Goal: Check status

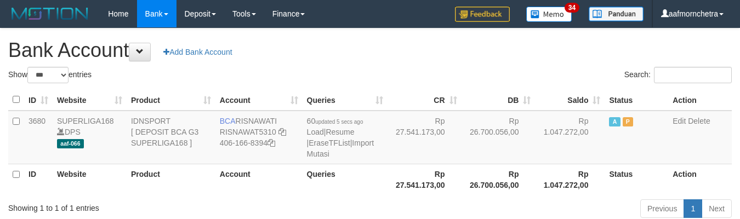
select select "***"
